Goal: Task Accomplishment & Management: Manage account settings

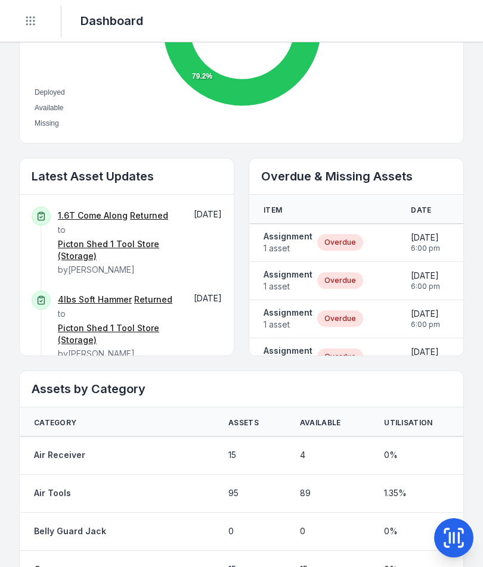
scroll to position [558, 0]
click at [287, 248] on span "1 asset" at bounding box center [287, 249] width 49 height 12
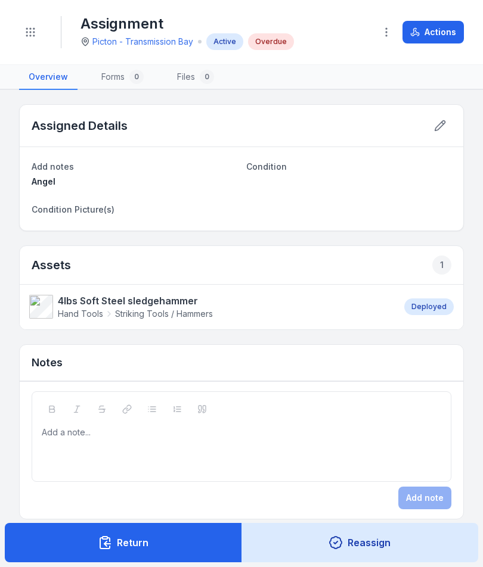
click at [449, 128] on button at bounding box center [439, 125] width 23 height 23
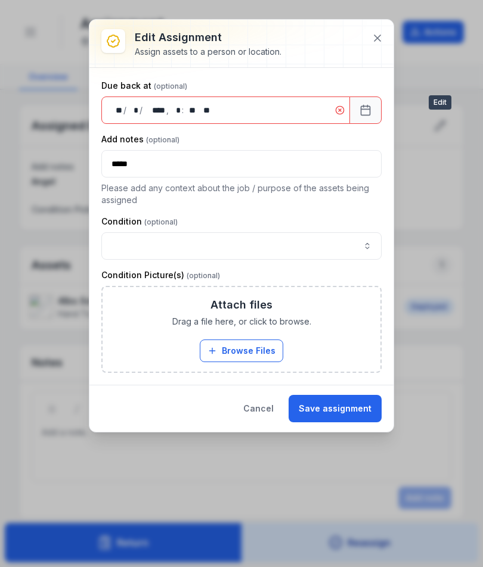
click at [377, 42] on icon at bounding box center [377, 38] width 12 height 12
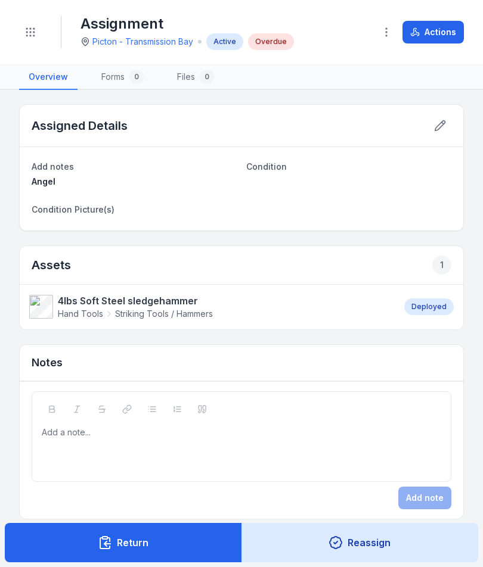
click at [445, 31] on button "Actions" at bounding box center [432, 32] width 61 height 23
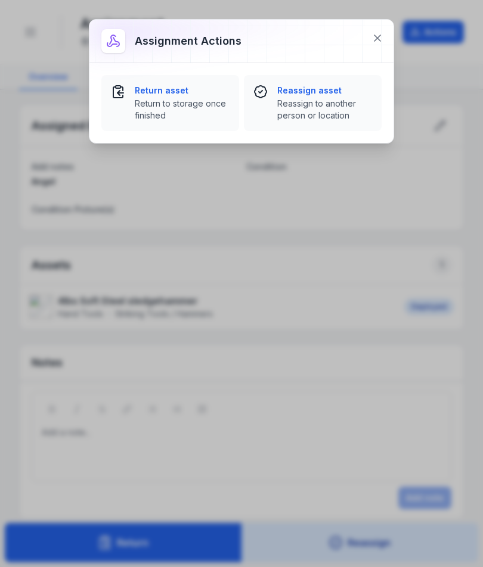
click at [167, 98] on span "Return to storage once finished" at bounding box center [182, 110] width 95 height 24
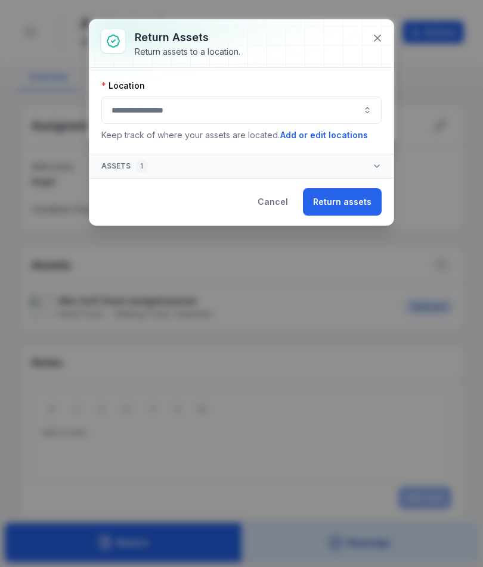
click at [317, 104] on button "button" at bounding box center [241, 110] width 280 height 27
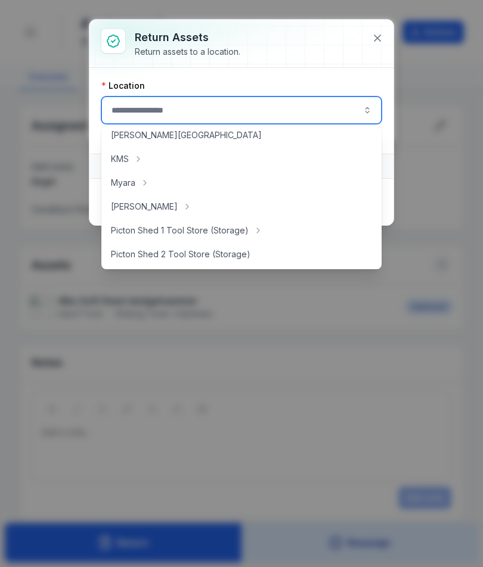
scroll to position [163, 0]
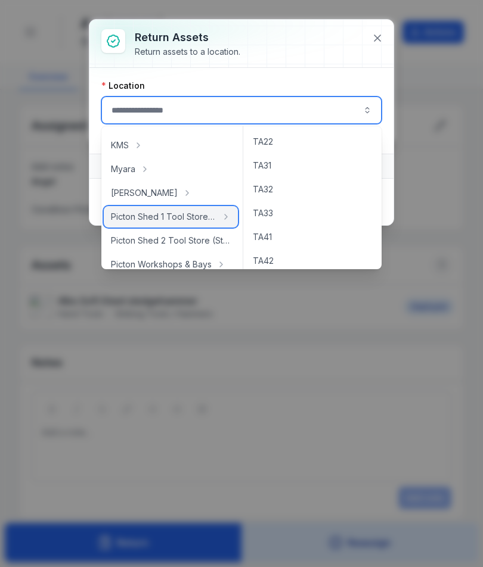
click at [194, 217] on span "Picton Shed 1 Tool Store (Storage)" at bounding box center [163, 217] width 105 height 12
type input "**********"
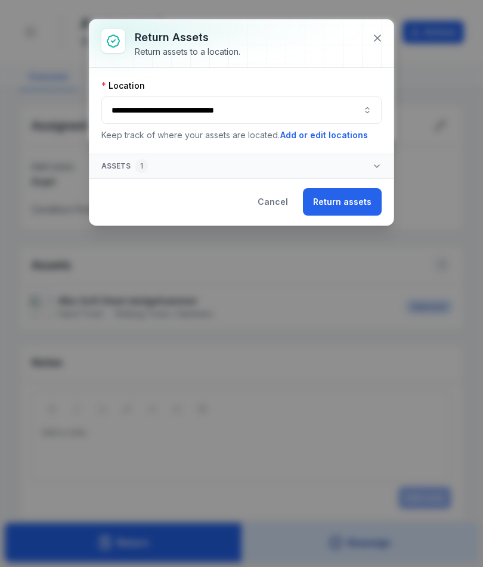
click at [352, 206] on button "Return assets" at bounding box center [342, 201] width 79 height 27
